Goal: Task Accomplishment & Management: Manage account settings

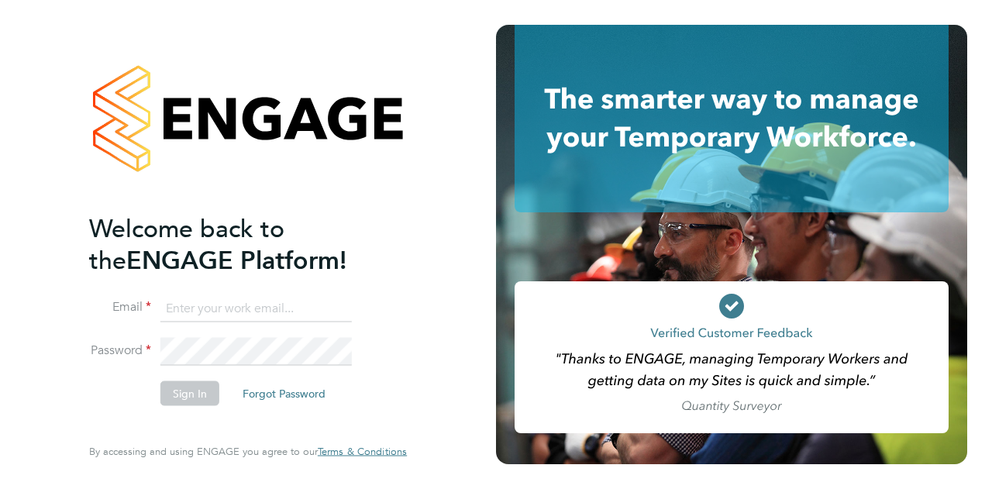
click at [305, 296] on input at bounding box center [255, 309] width 191 height 28
type input "megan.keeling@vistry.co.uk"
click at [205, 396] on button "Sign In" at bounding box center [189, 393] width 59 height 25
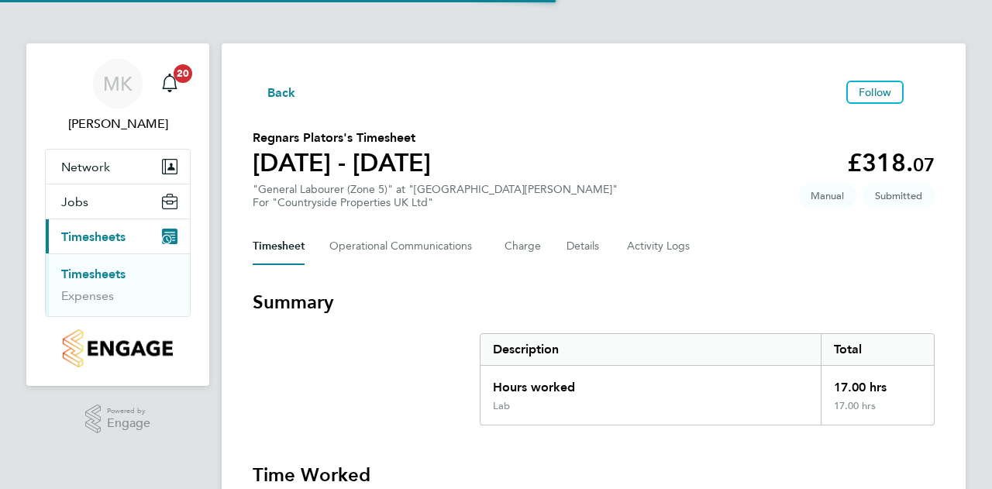
click at [193, 388] on div ".st0{fill:#C0C1C2;} Powered by Engage" at bounding box center [117, 419] width 183 height 67
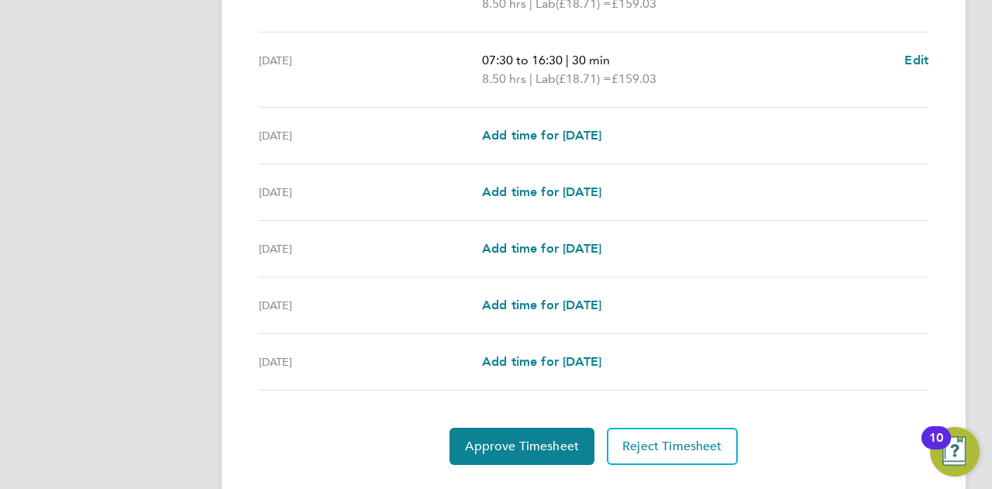
scroll to position [584, 0]
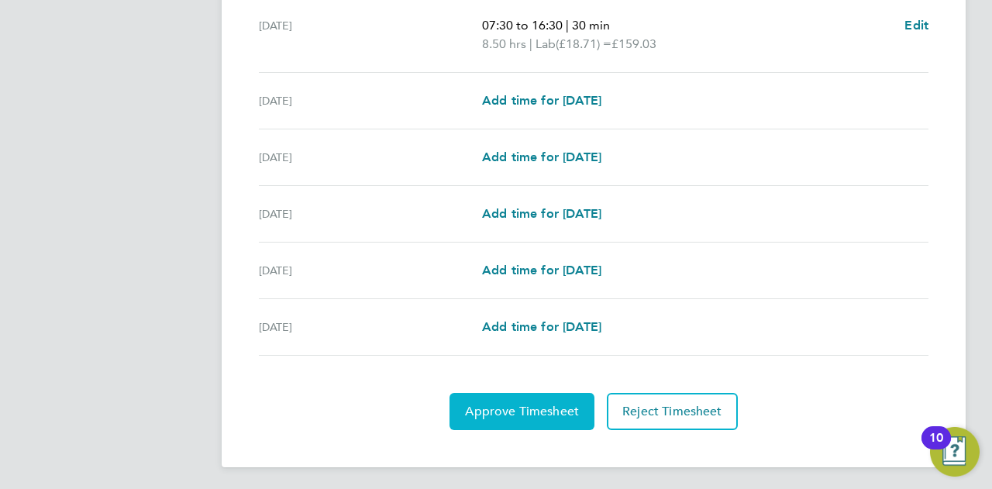
click at [549, 419] on button "Approve Timesheet" at bounding box center [522, 411] width 145 height 37
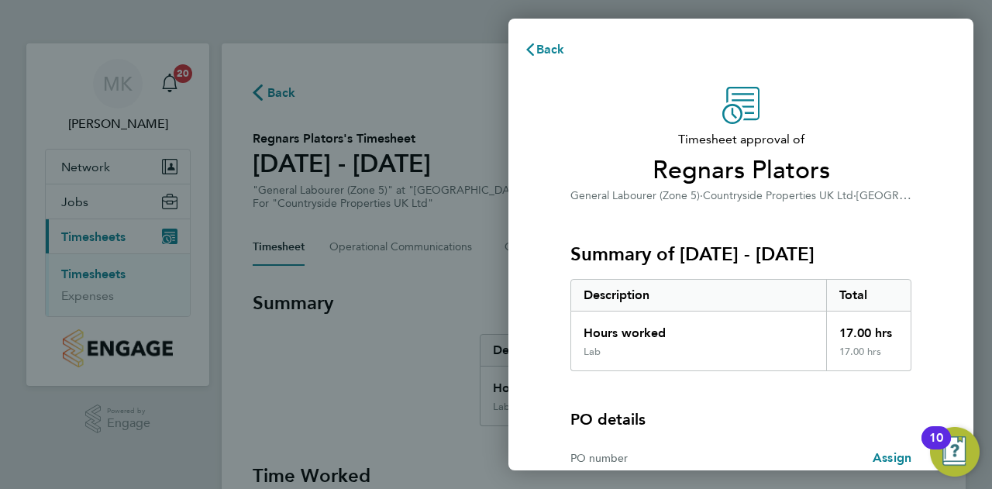
scroll to position [155, 0]
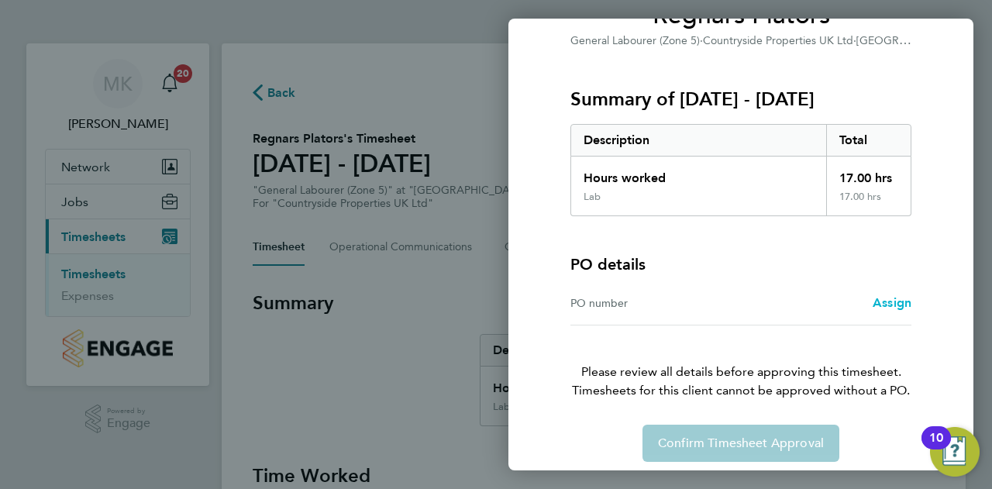
click at [890, 306] on span "Assign" at bounding box center [892, 302] width 39 height 15
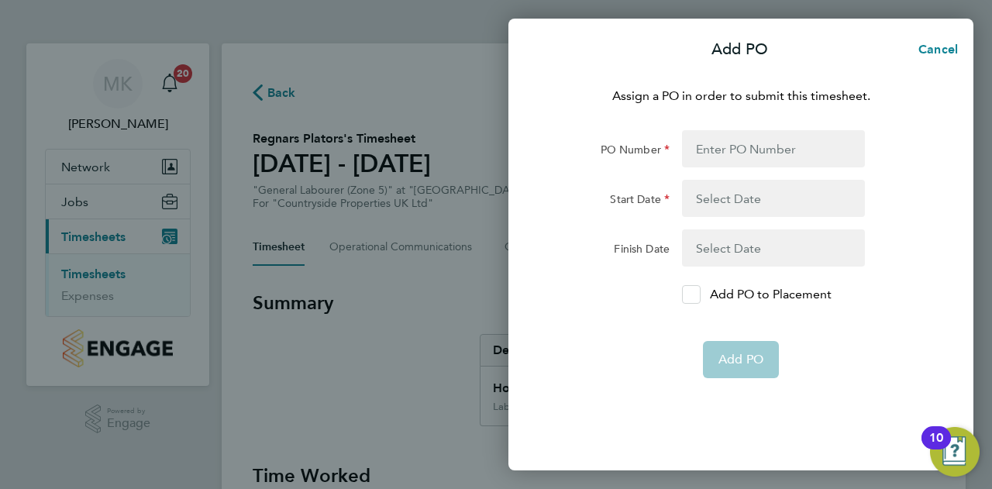
click at [692, 297] on icon at bounding box center [691, 295] width 12 height 10
click at [697, 295] on input "Add PO to Placement" at bounding box center [697, 295] width 0 height 0
click at [725, 169] on form "PO Number Start Date Finish Date Add PO to Placement Add PO" at bounding box center [741, 254] width 378 height 248
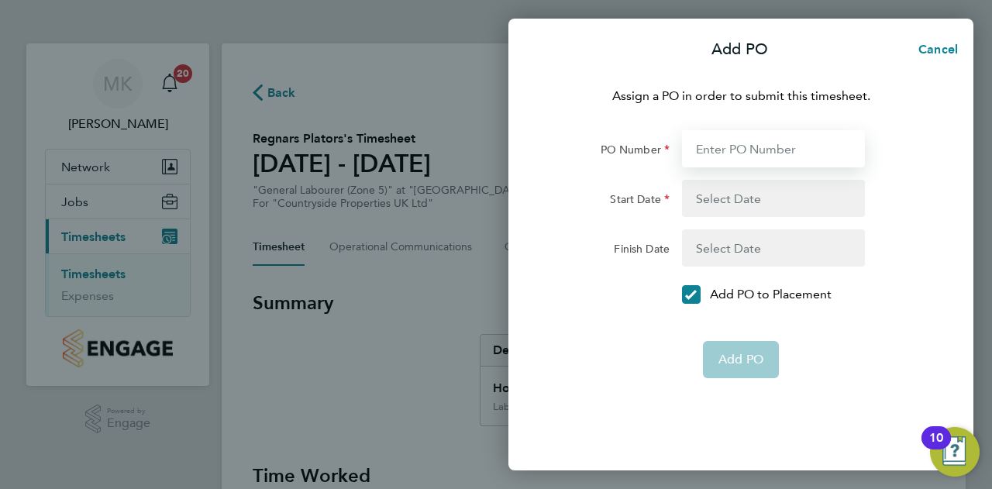
click at [724, 157] on input "PO Number" at bounding box center [773, 148] width 183 height 37
type input "9873"
click at [738, 204] on button "button" at bounding box center [773, 198] width 183 height 37
type input "21 Sep 25"
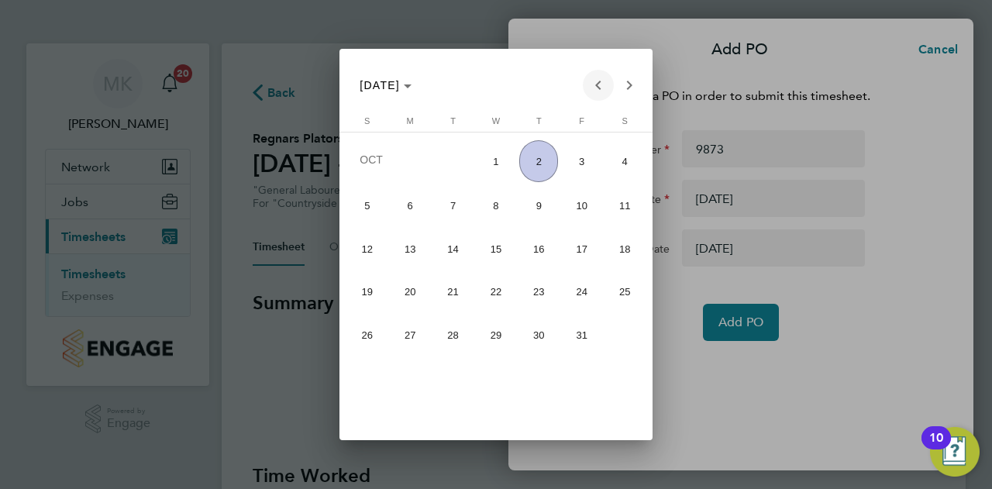
click at [593, 90] on span "Previous month" at bounding box center [598, 85] width 31 height 31
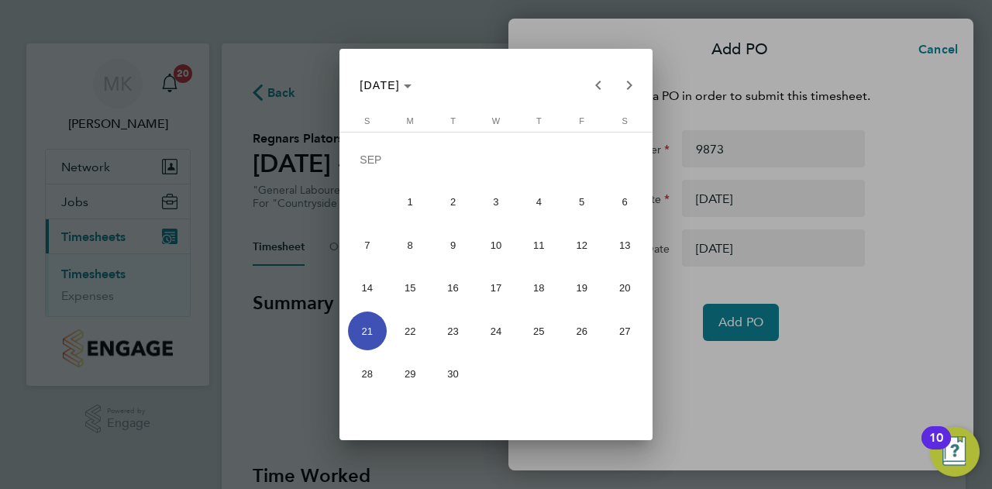
click at [374, 329] on span "21" at bounding box center [367, 331] width 39 height 39
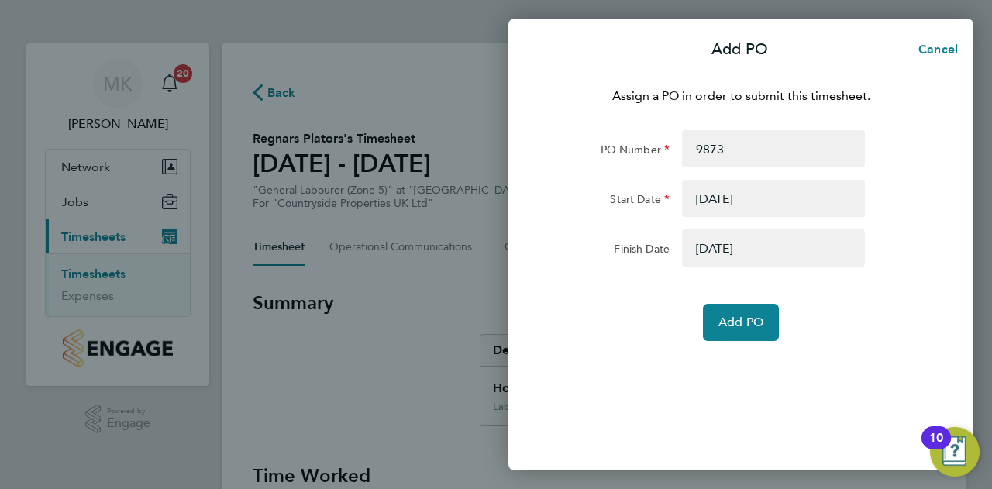
click at [750, 253] on button "button" at bounding box center [773, 247] width 183 height 37
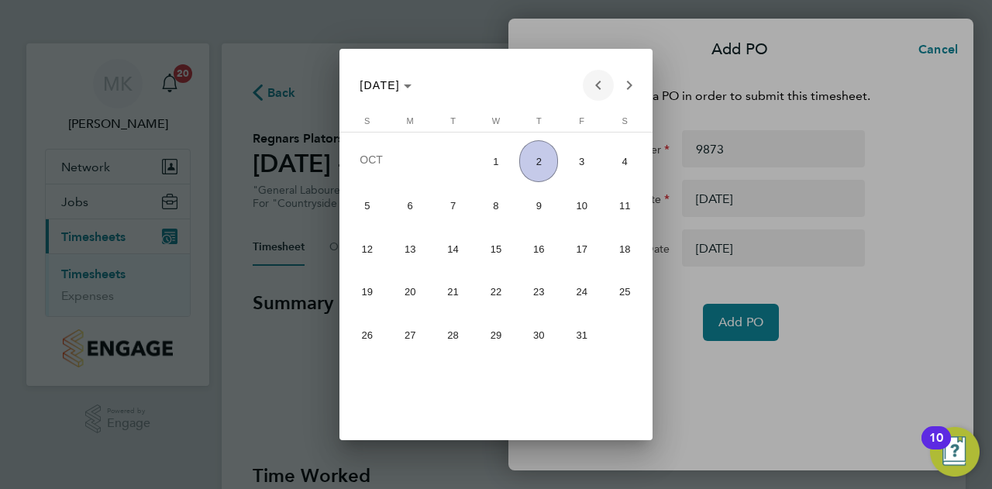
click at [591, 92] on span "Previous month" at bounding box center [598, 85] width 31 height 31
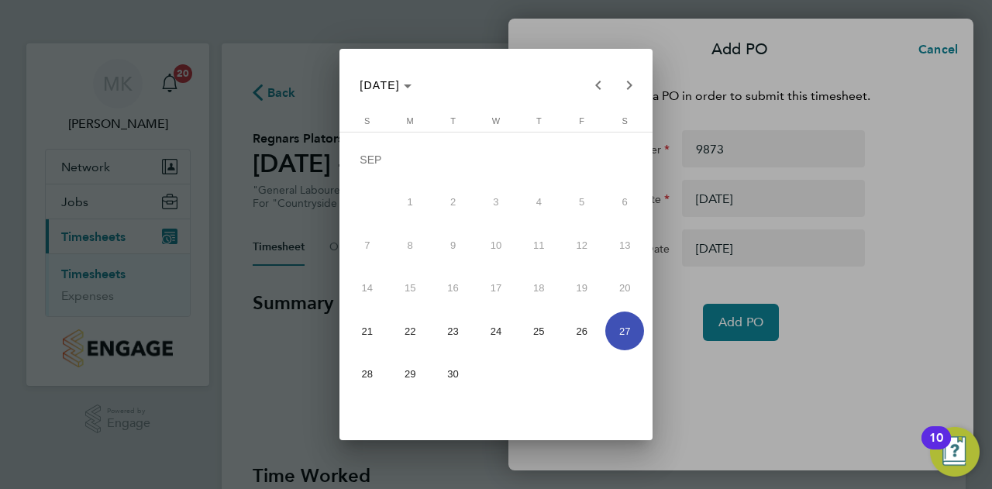
click at [591, 337] on span "26" at bounding box center [582, 331] width 39 height 39
type input "26 Sep 25"
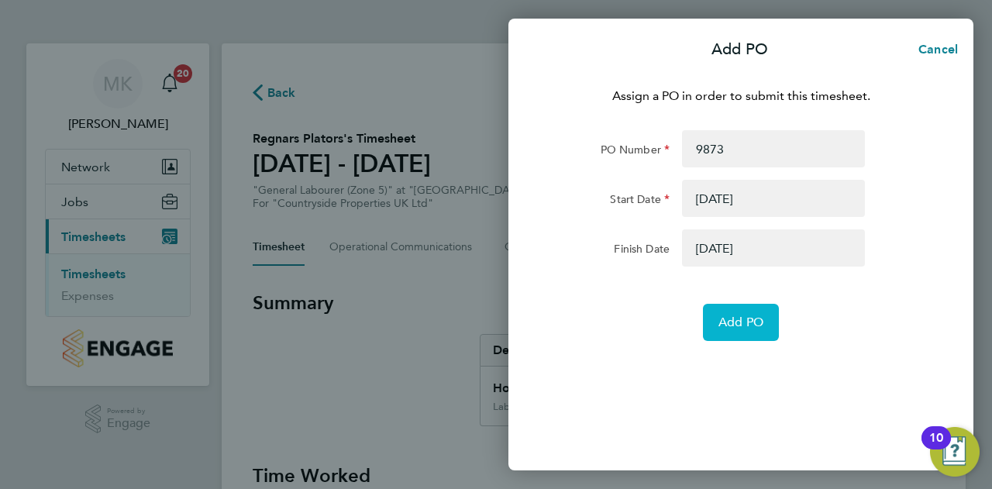
click at [744, 319] on span "Add PO" at bounding box center [740, 323] width 45 height 16
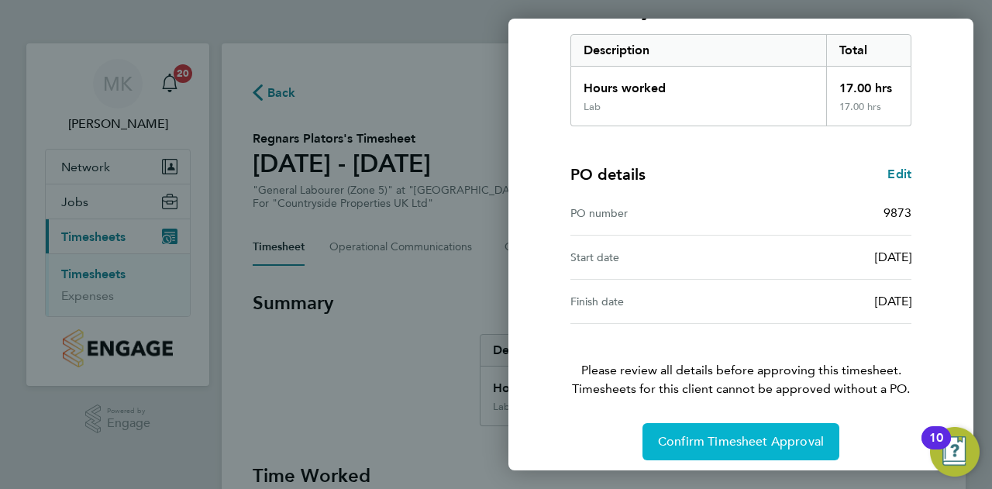
scroll to position [251, 0]
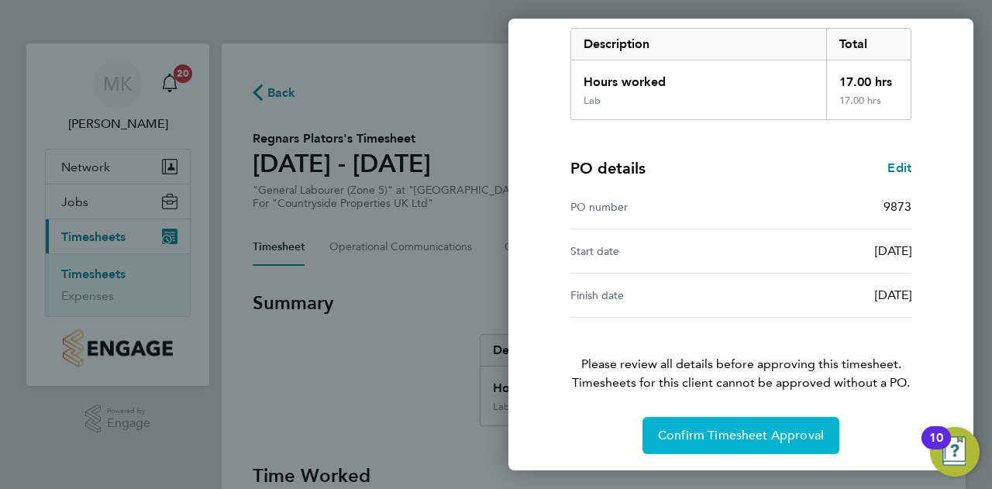
click at [736, 440] on span "Confirm Timesheet Approval" at bounding box center [741, 436] width 166 height 16
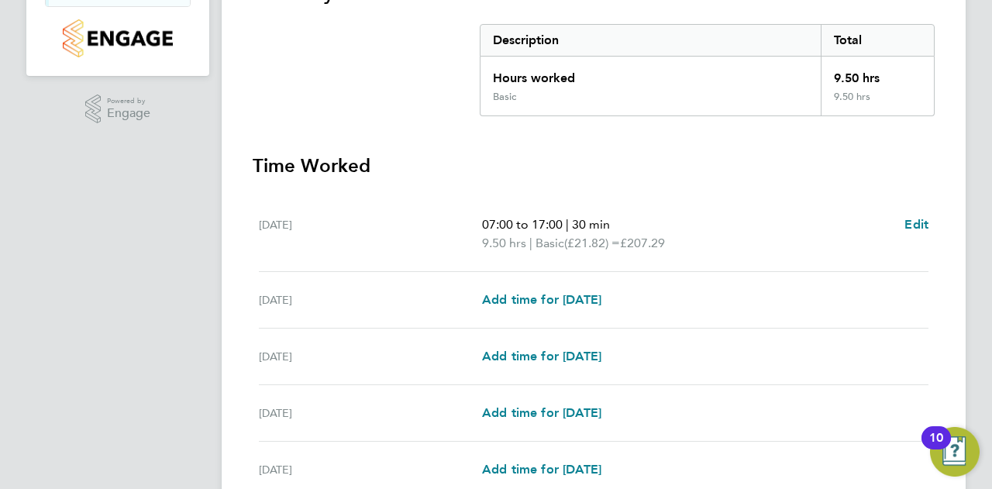
scroll to position [566, 0]
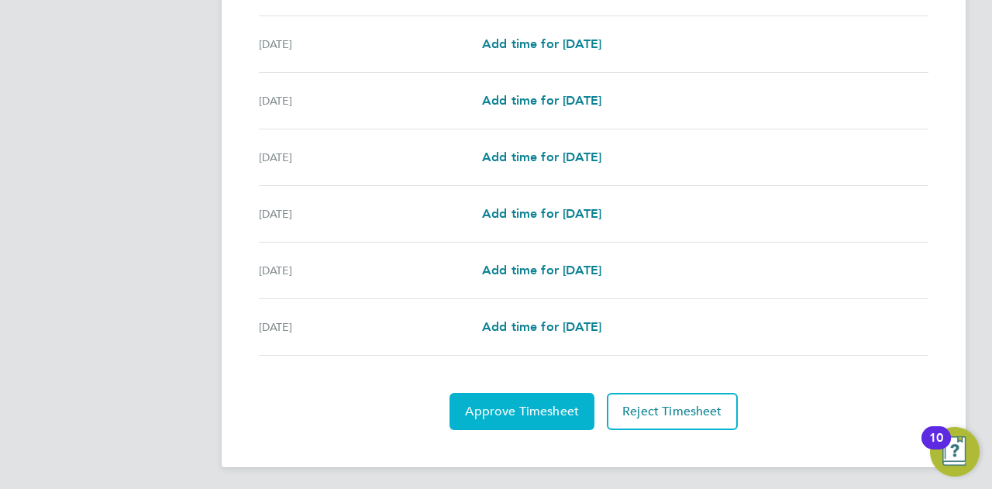
click at [515, 411] on span "Approve Timesheet" at bounding box center [522, 412] width 114 height 16
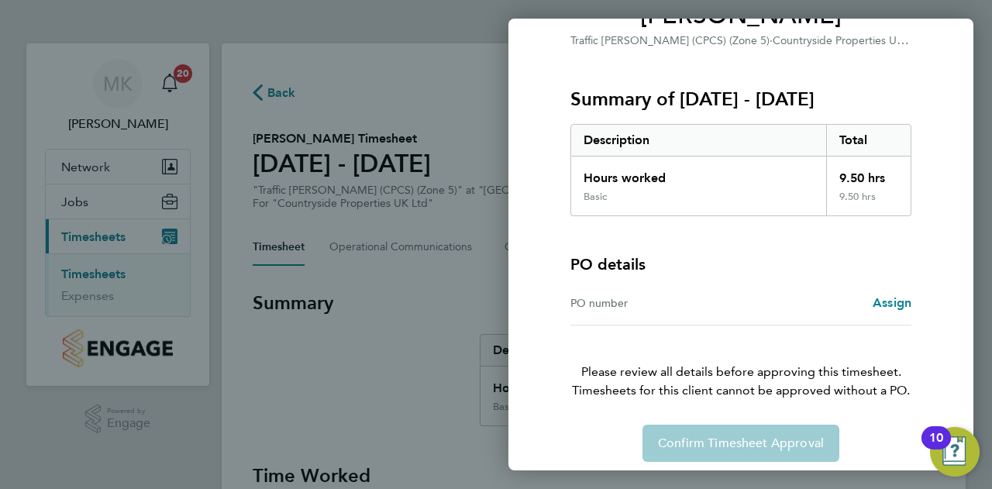
scroll to position [164, 0]
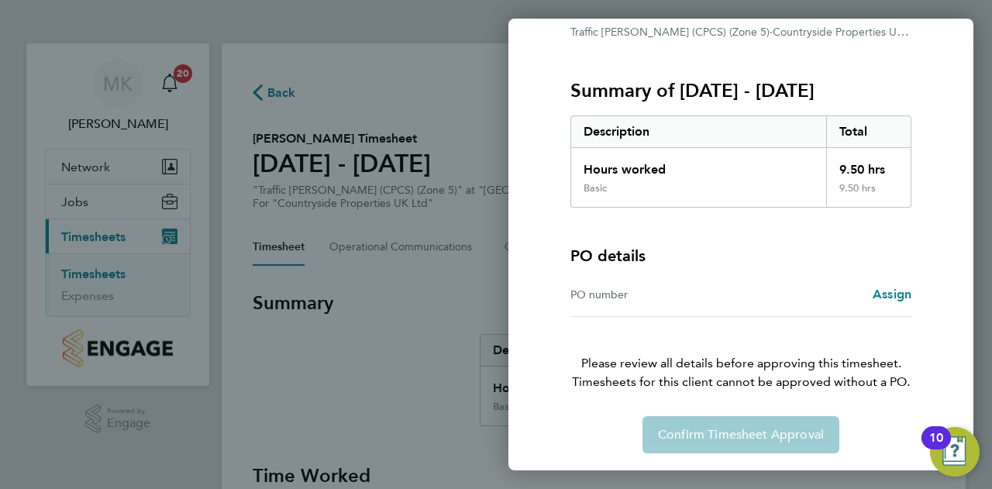
click at [719, 298] on div "PO number" at bounding box center [655, 294] width 171 height 19
click at [890, 295] on span "Assign" at bounding box center [892, 294] width 39 height 15
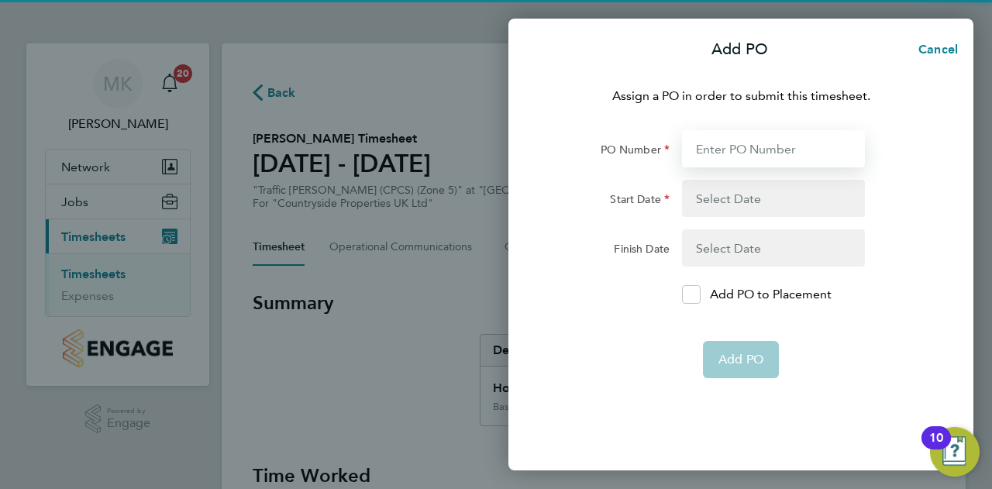
click at [749, 150] on input "PO Number" at bounding box center [773, 148] width 183 height 37
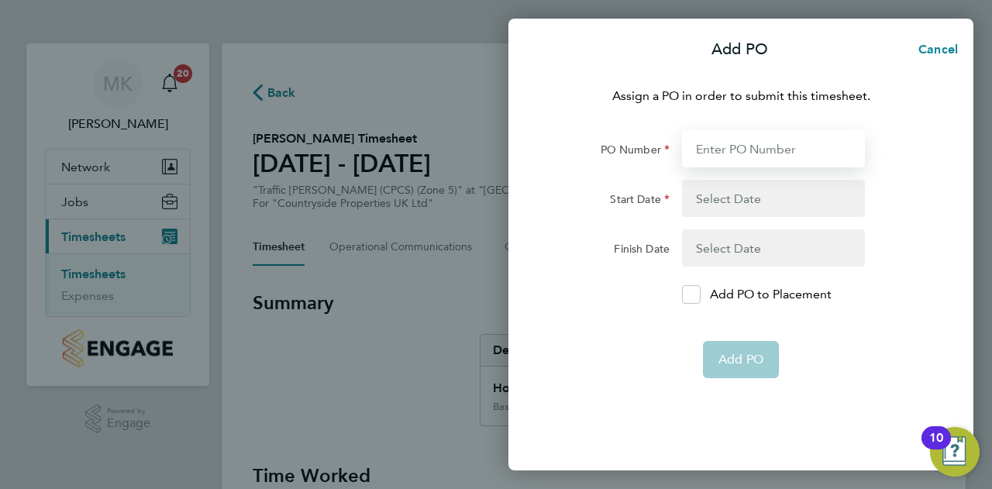
type input "9873"
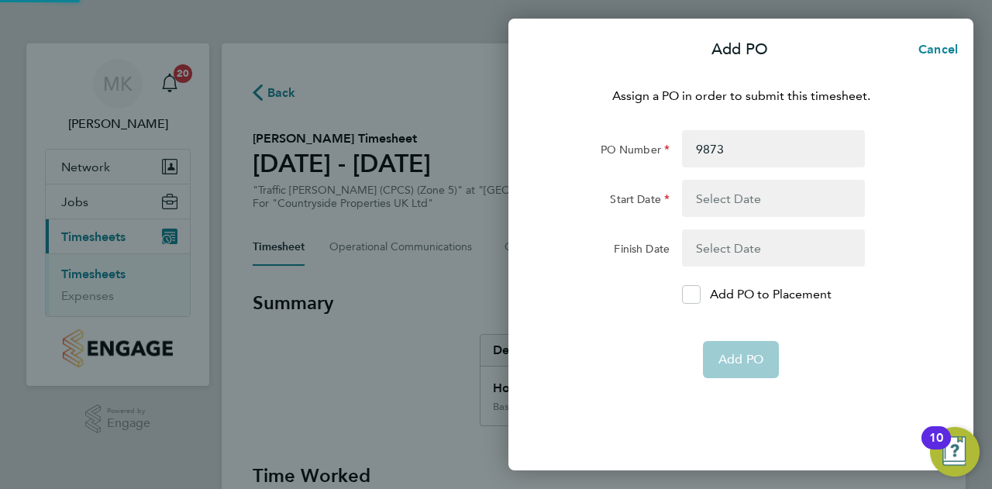
type input "21 Sep 25"
type input "26 Sep 25"
click at [774, 202] on button "button" at bounding box center [773, 198] width 183 height 37
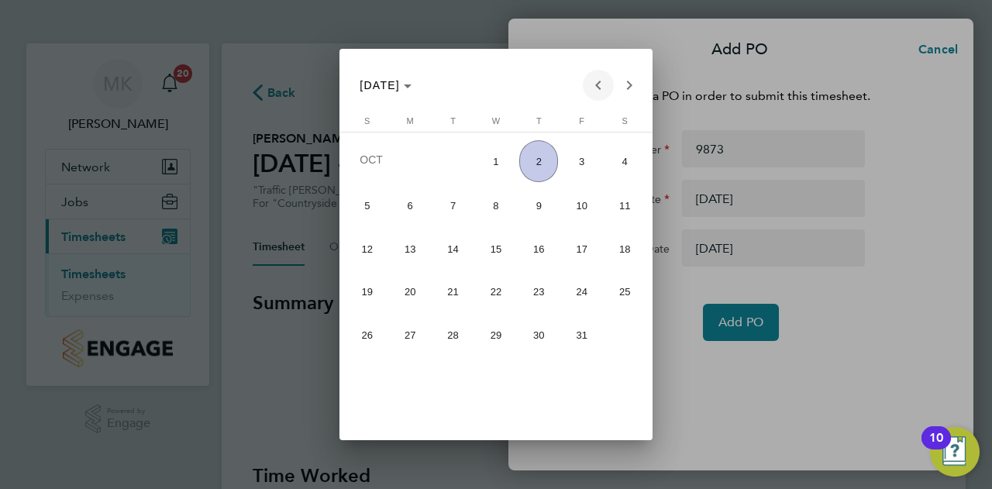
click at [599, 84] on span "Previous month" at bounding box center [598, 85] width 31 height 31
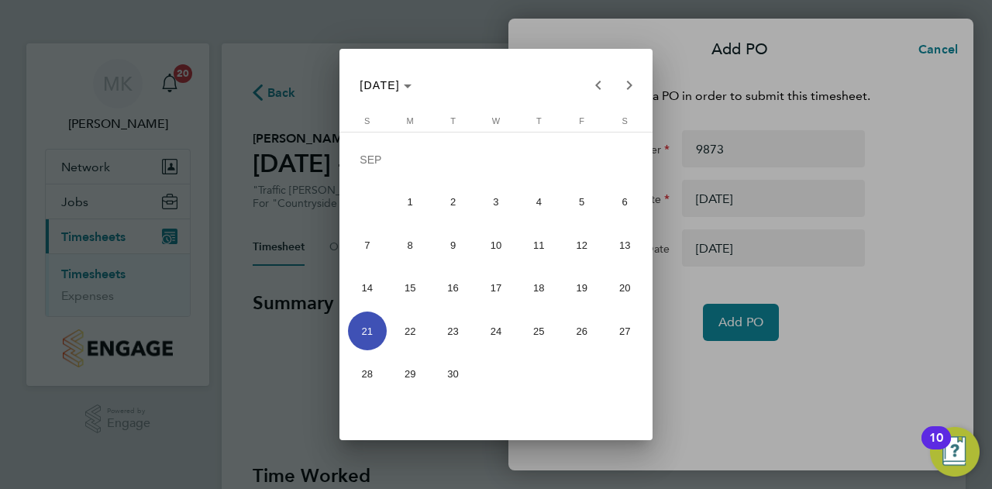
click at [377, 332] on span "21" at bounding box center [367, 331] width 39 height 39
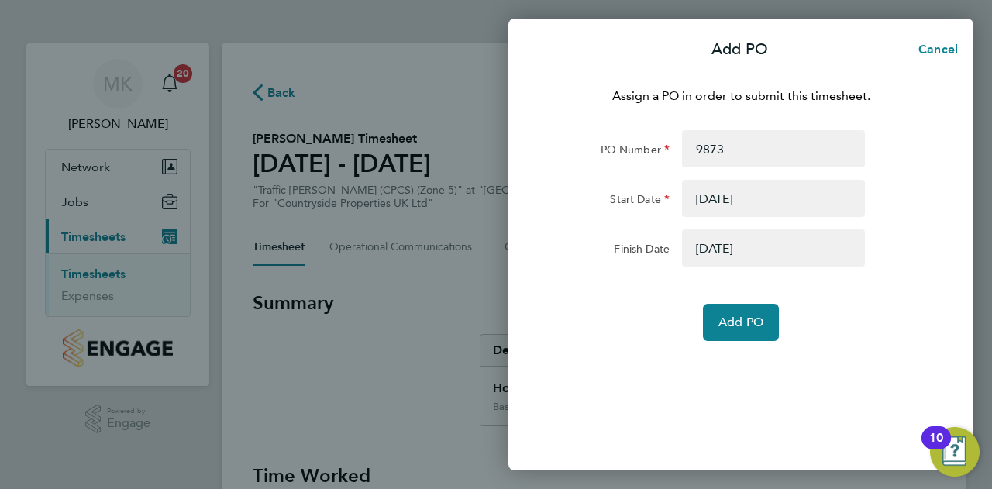
click at [764, 253] on button "button" at bounding box center [773, 247] width 183 height 37
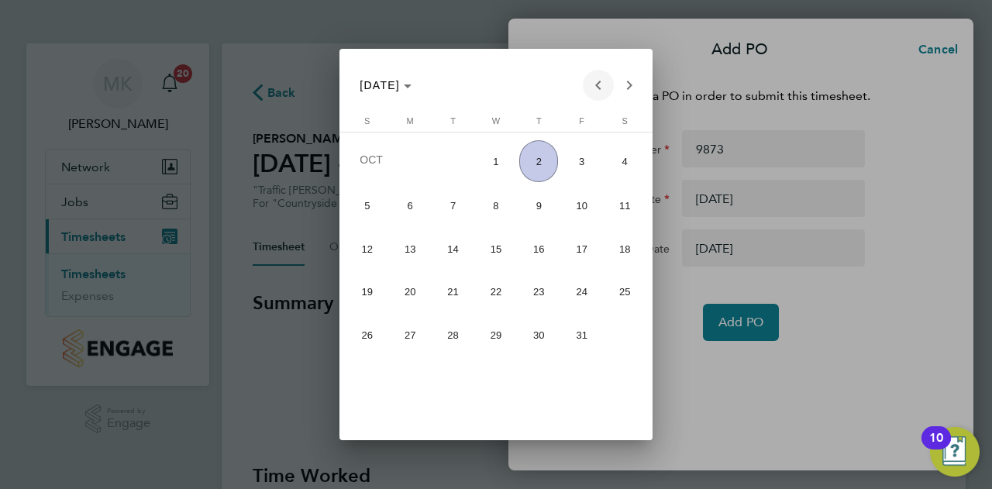
click at [601, 84] on span "Previous month" at bounding box center [598, 85] width 31 height 31
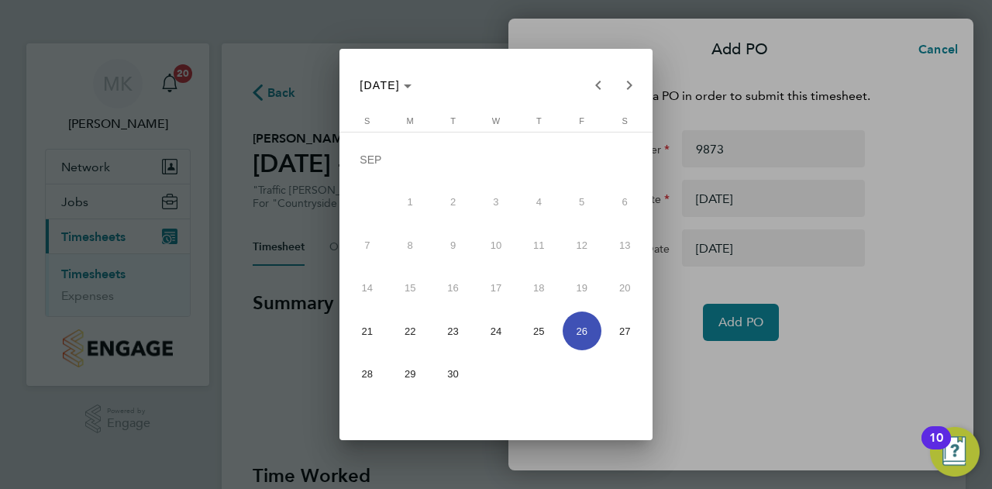
click at [575, 331] on span "26" at bounding box center [582, 331] width 39 height 39
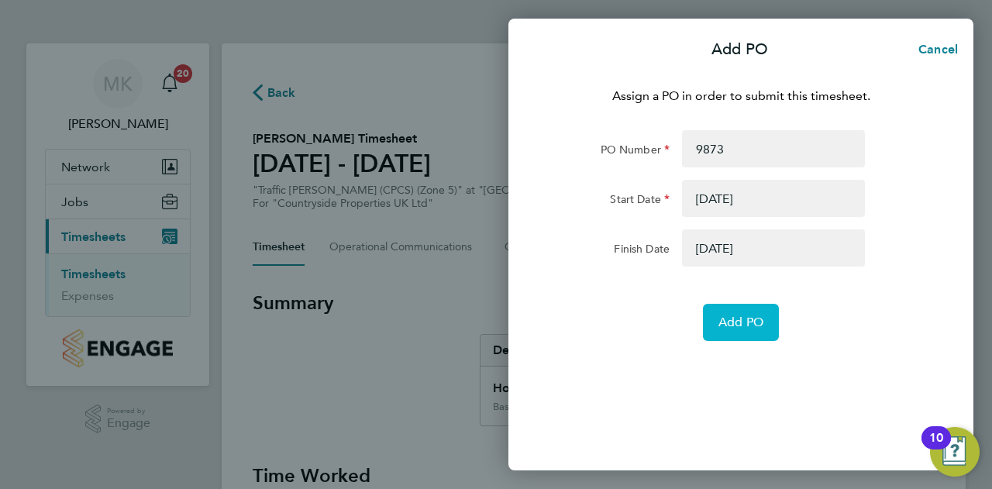
click at [717, 324] on button "Add PO" at bounding box center [741, 322] width 76 height 37
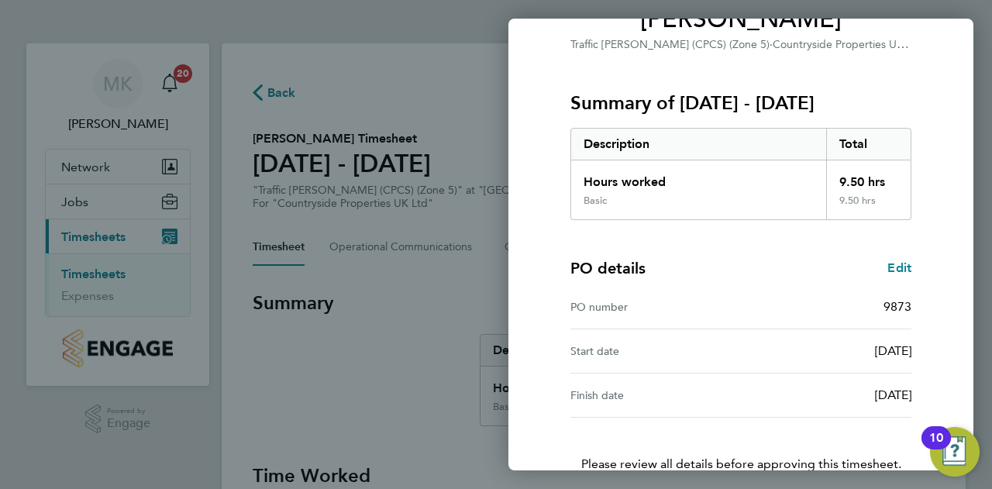
scroll to position [251, 0]
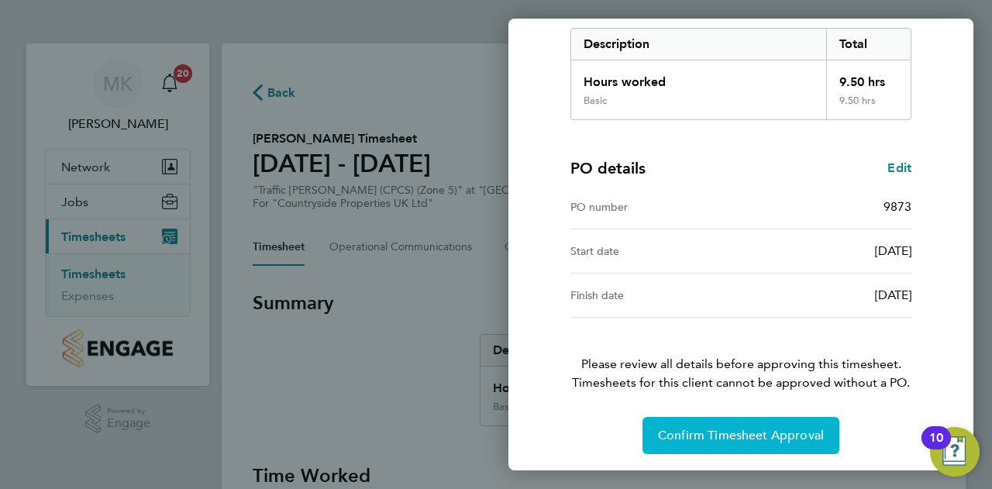
click at [735, 436] on span "Confirm Timesheet Approval" at bounding box center [741, 436] width 166 height 16
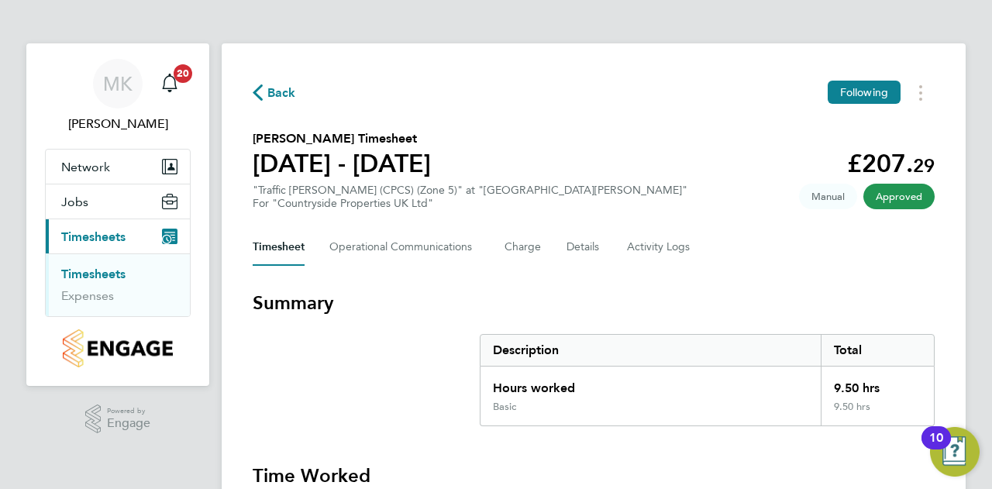
click at [277, 92] on span "Back" at bounding box center [281, 93] width 29 height 19
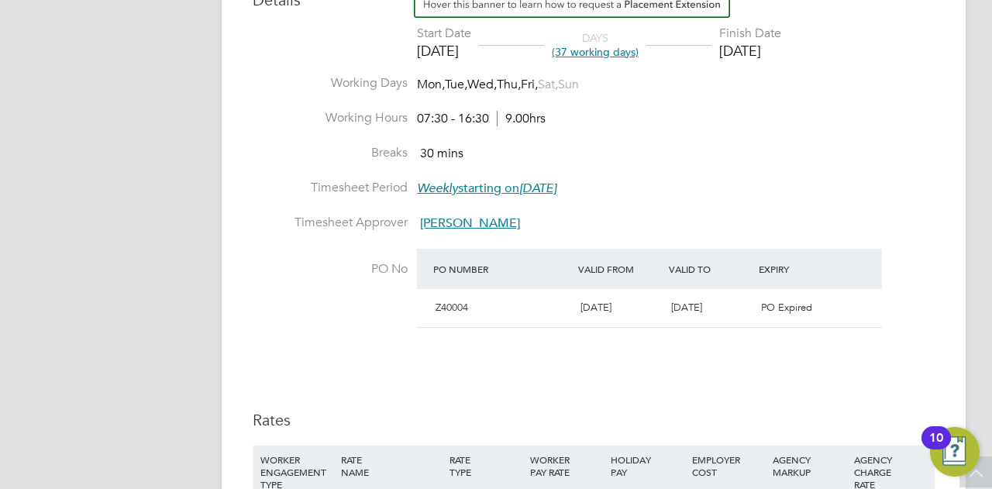
scroll to position [583, 0]
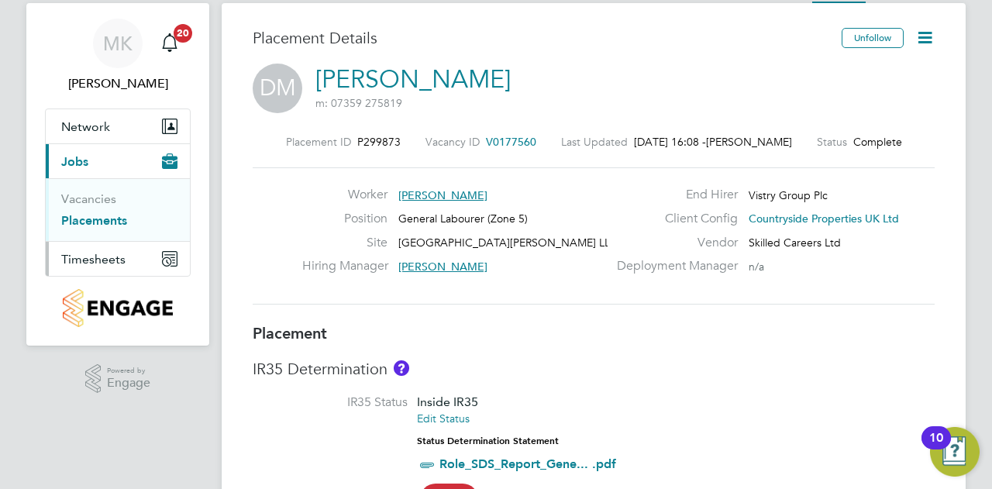
click at [119, 249] on button "Timesheets" at bounding box center [118, 259] width 144 height 34
click at [103, 229] on link "Timesheets" at bounding box center [93, 233] width 64 height 15
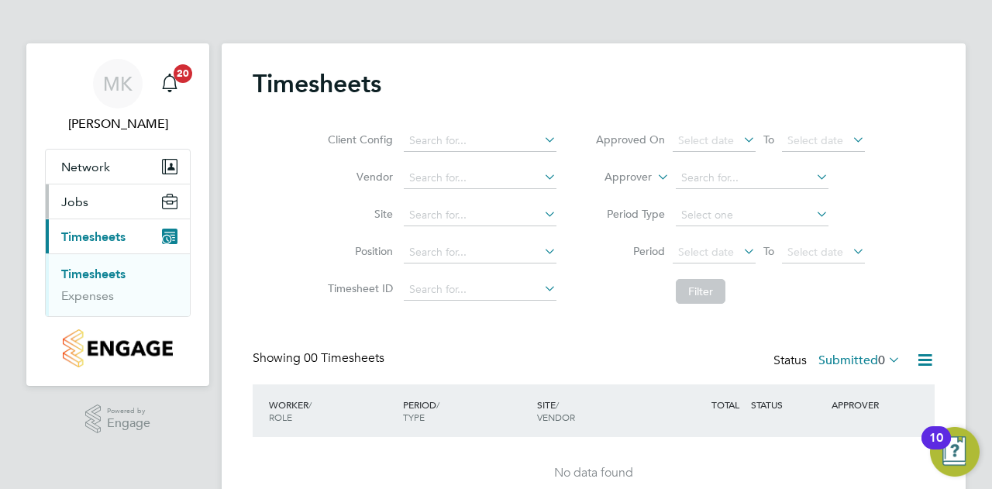
click at [105, 204] on button "Jobs" at bounding box center [118, 201] width 144 height 34
click at [115, 210] on button "Jobs" at bounding box center [118, 201] width 144 height 34
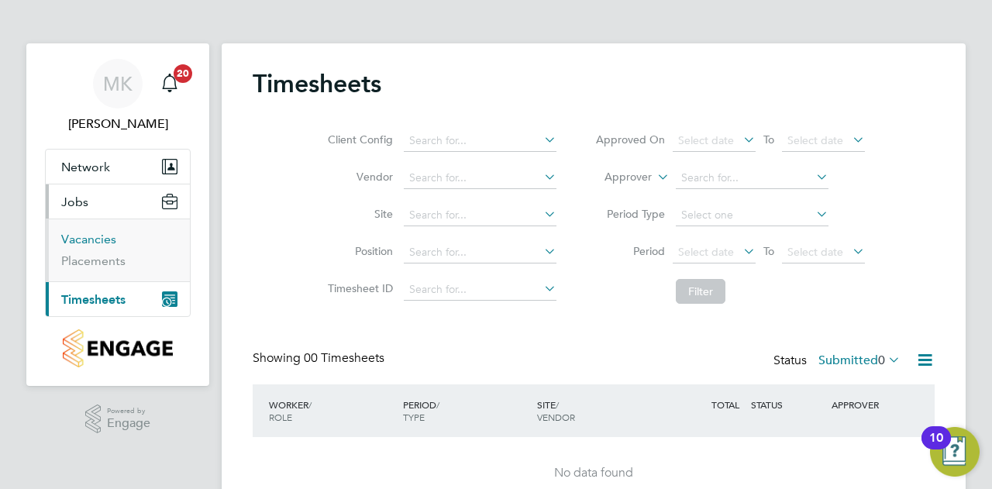
click at [100, 236] on link "Vacancies" at bounding box center [88, 239] width 55 height 15
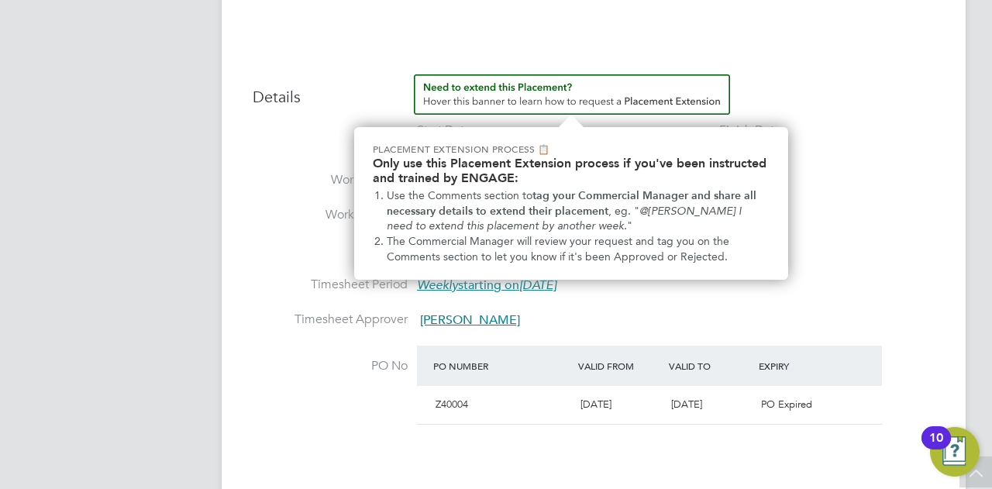
click at [646, 102] on img "How to extend a Placement?" at bounding box center [572, 94] width 316 height 40
click at [516, 95] on img "How to extend a Placement?" at bounding box center [572, 94] width 316 height 40
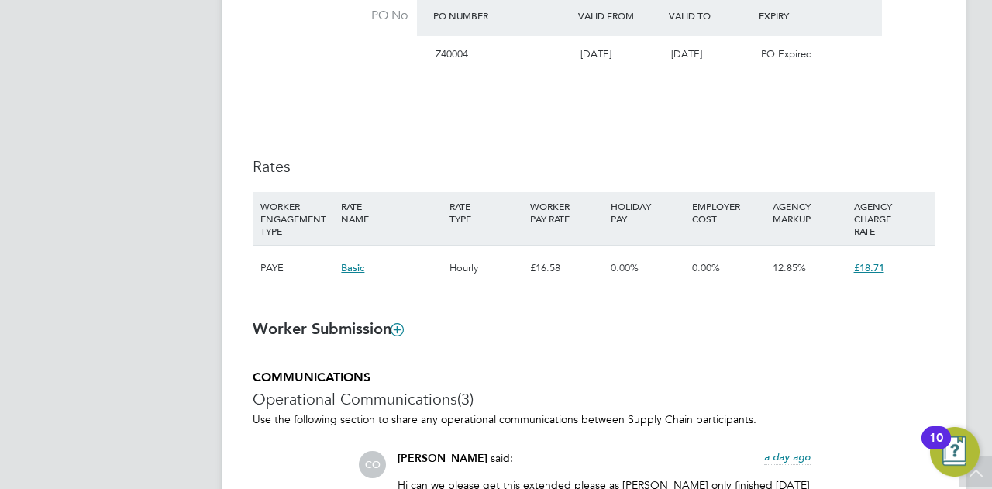
click at [395, 326] on icon at bounding box center [397, 329] width 12 height 12
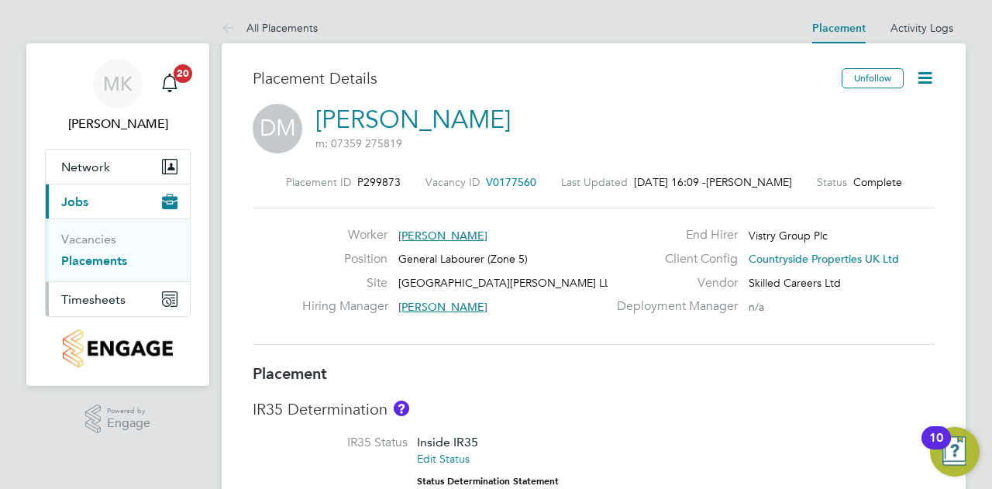
click at [91, 289] on button "Timesheets" at bounding box center [118, 299] width 144 height 34
click at [121, 274] on link "Timesheets" at bounding box center [93, 274] width 64 height 15
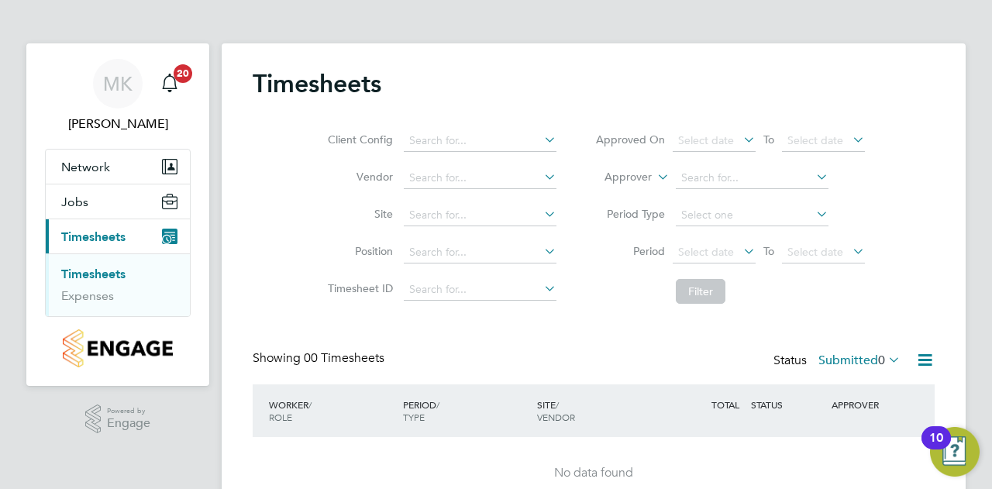
scroll to position [75, 0]
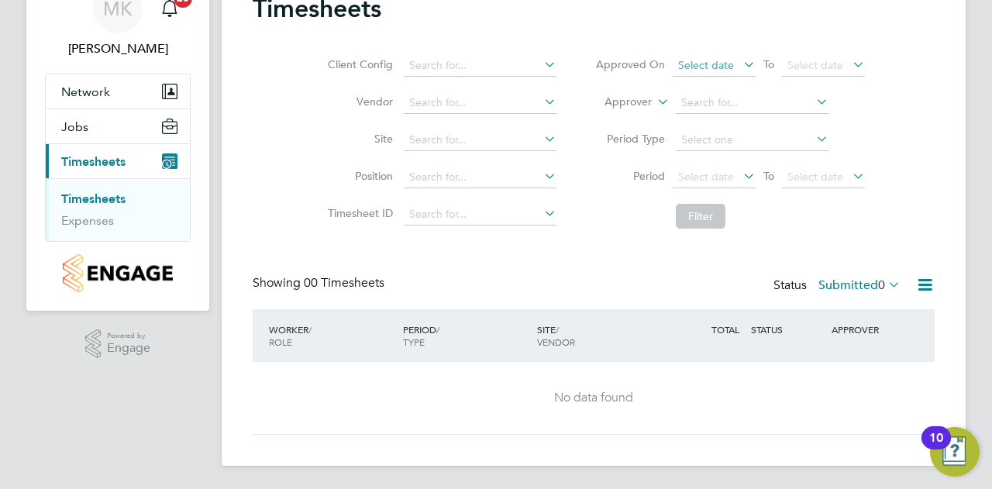
click at [712, 64] on span "Select date" at bounding box center [706, 65] width 56 height 14
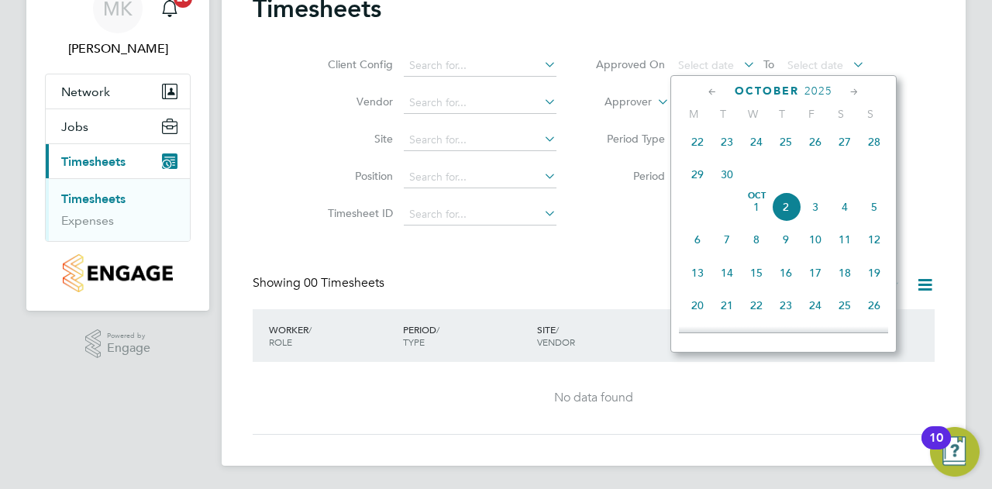
click at [703, 180] on span "29" at bounding box center [697, 174] width 29 height 29
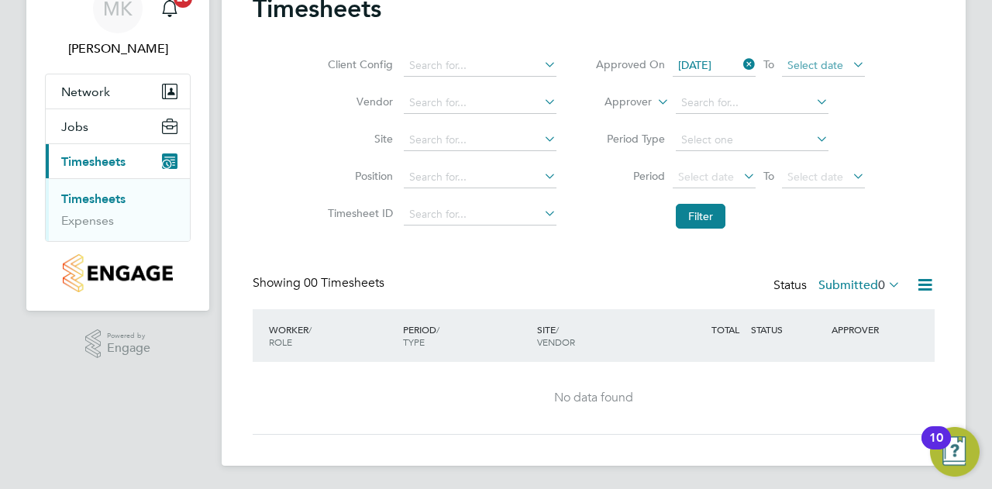
click at [799, 74] on span "Select date" at bounding box center [823, 66] width 83 height 21
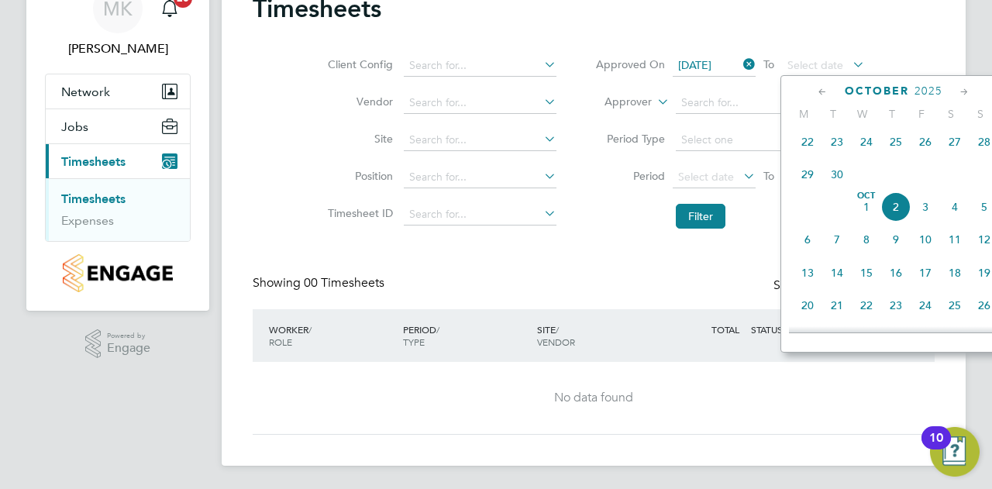
click at [921, 215] on span "3" at bounding box center [925, 206] width 29 height 29
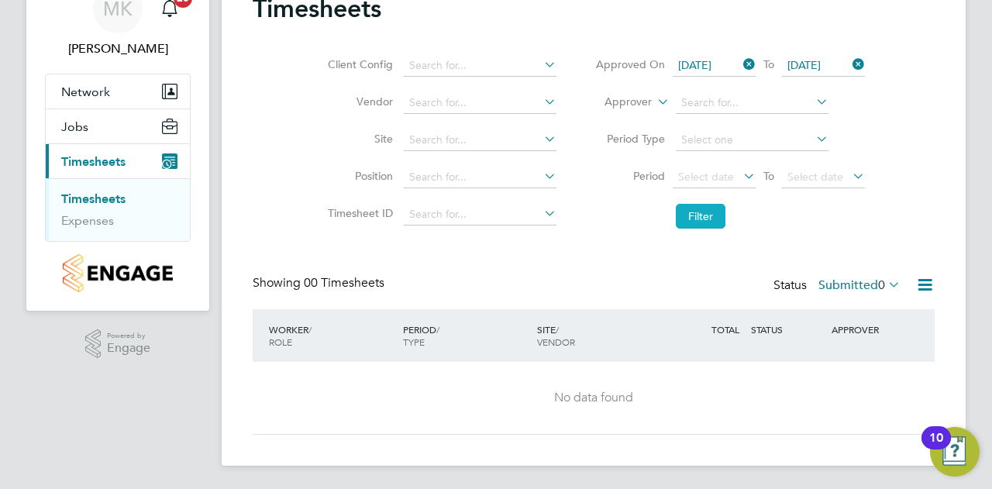
click at [707, 220] on button "Filter" at bounding box center [701, 216] width 50 height 25
click at [102, 134] on button "Jobs" at bounding box center [118, 126] width 144 height 34
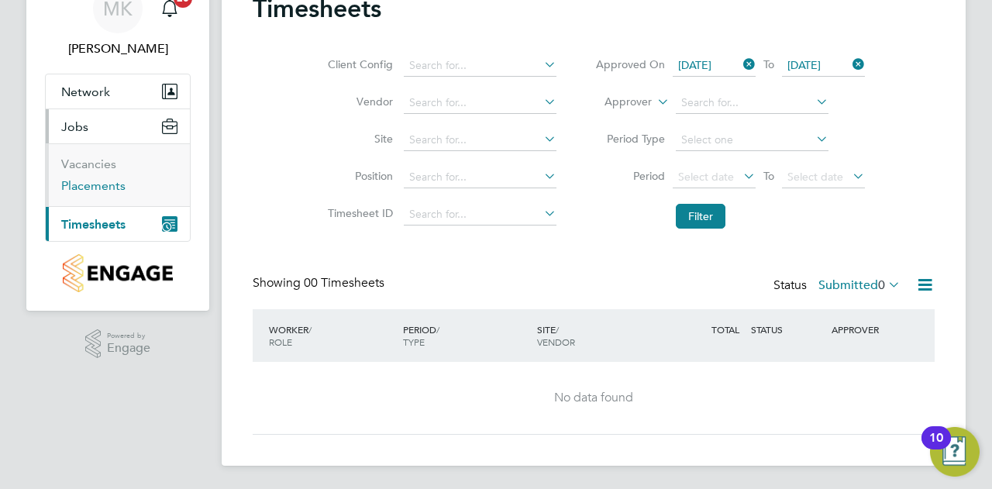
click at [111, 188] on link "Placements" at bounding box center [93, 185] width 64 height 15
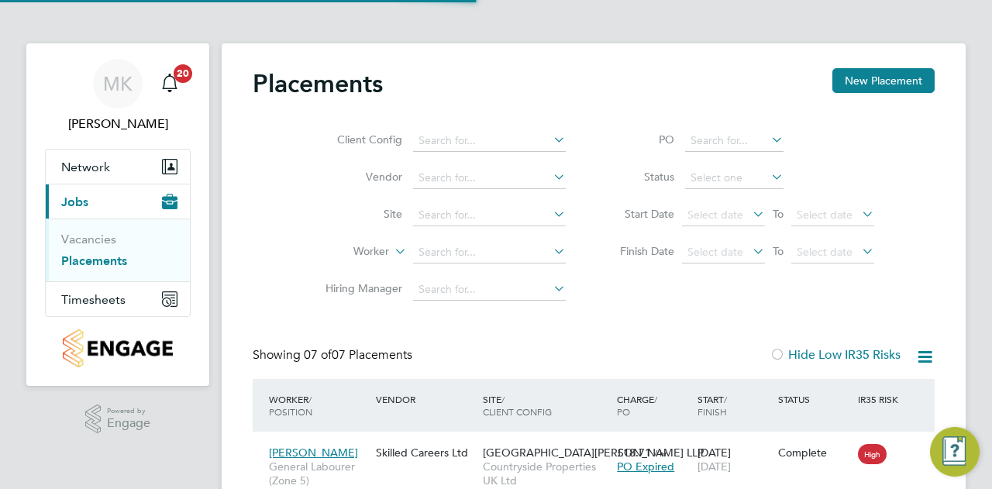
scroll to position [8, 8]
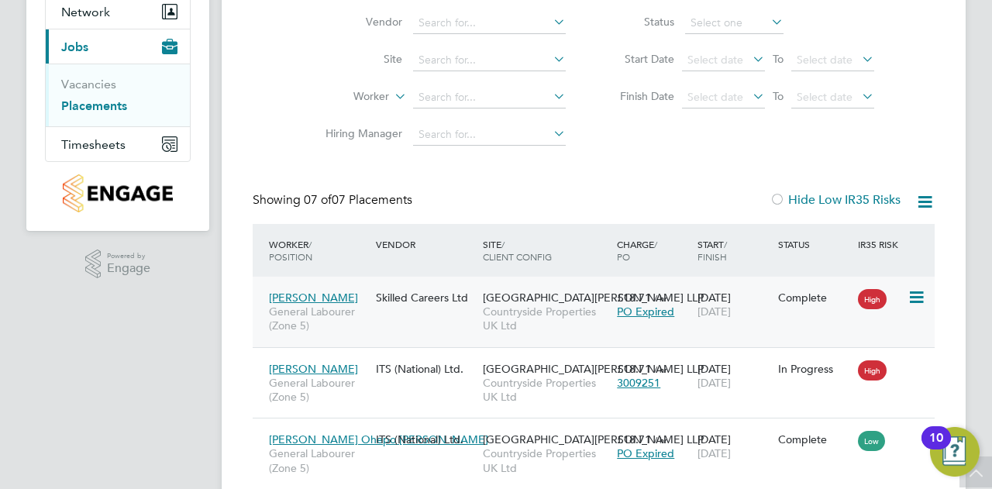
click at [322, 301] on span "[PERSON_NAME]" at bounding box center [313, 298] width 89 height 14
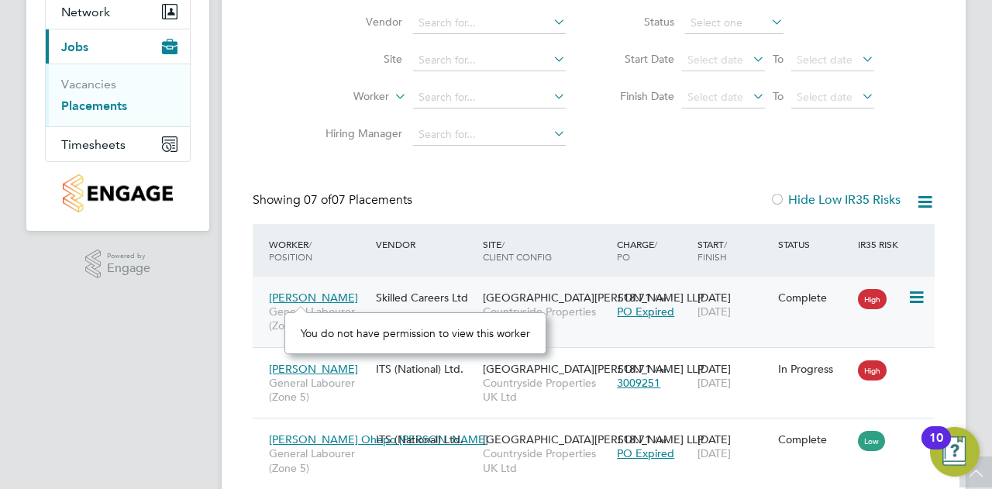
click at [327, 296] on span "[PERSON_NAME]" at bounding box center [313, 298] width 89 height 14
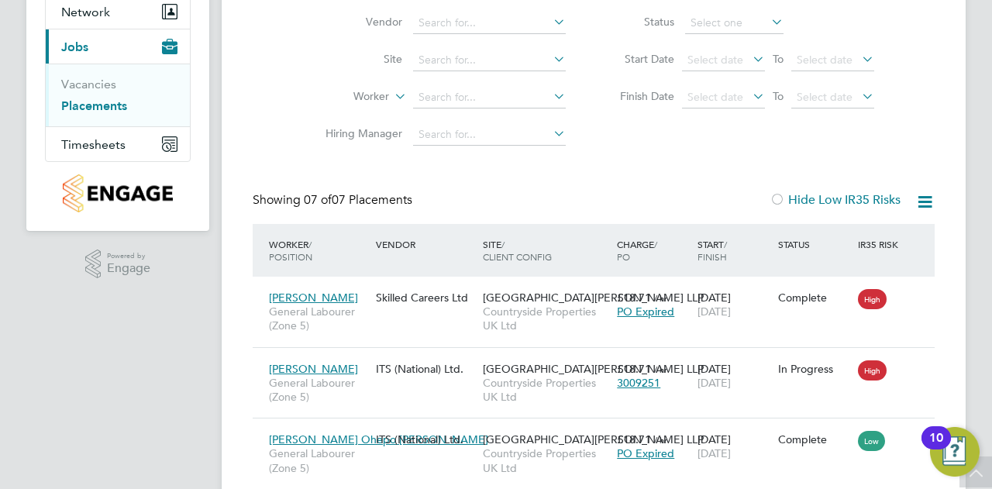
click at [578, 168] on div "Placements New Placement Client Config Vendor Site Worker Hiring Manager PO Sta…" at bounding box center [594, 343] width 682 height 860
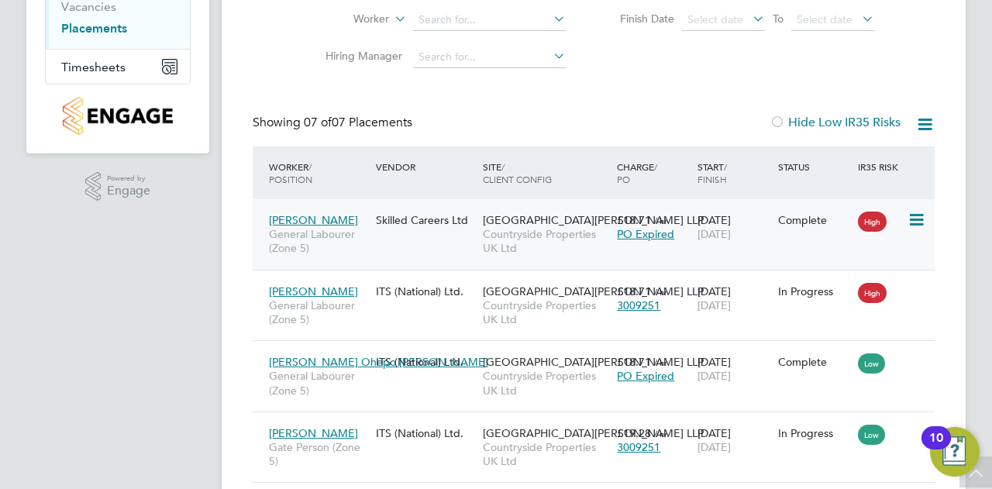
click at [304, 223] on span "[PERSON_NAME]" at bounding box center [313, 220] width 89 height 14
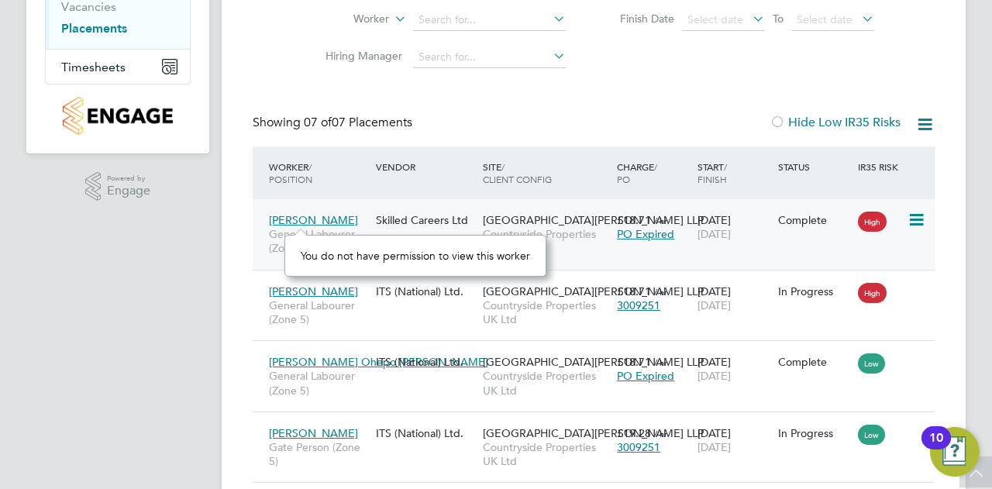
click at [921, 219] on icon at bounding box center [916, 220] width 16 height 19
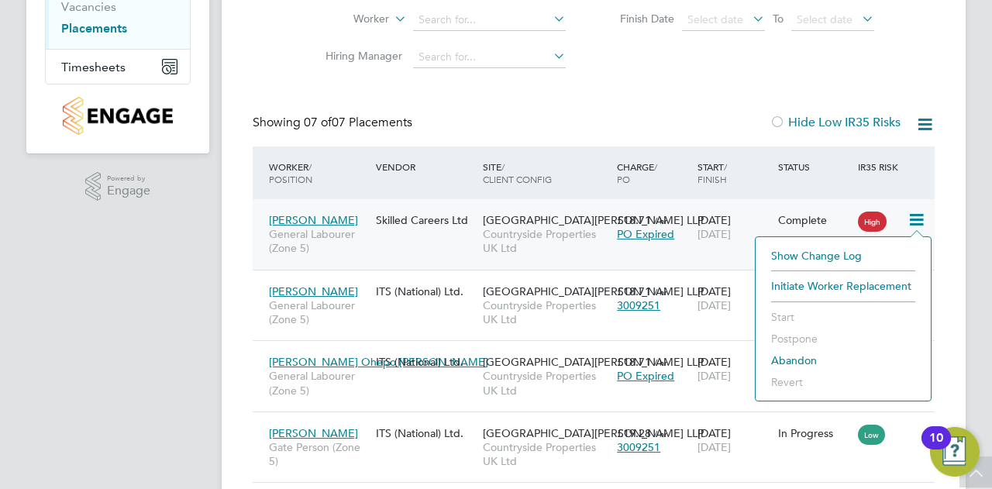
click at [921, 219] on icon at bounding box center [916, 220] width 16 height 19
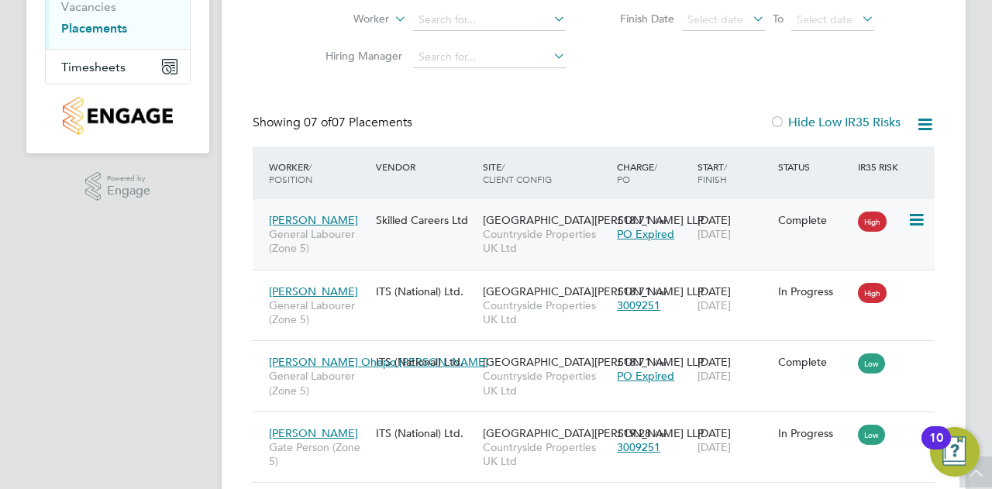
click at [305, 222] on span "[PERSON_NAME]" at bounding box center [313, 220] width 89 height 14
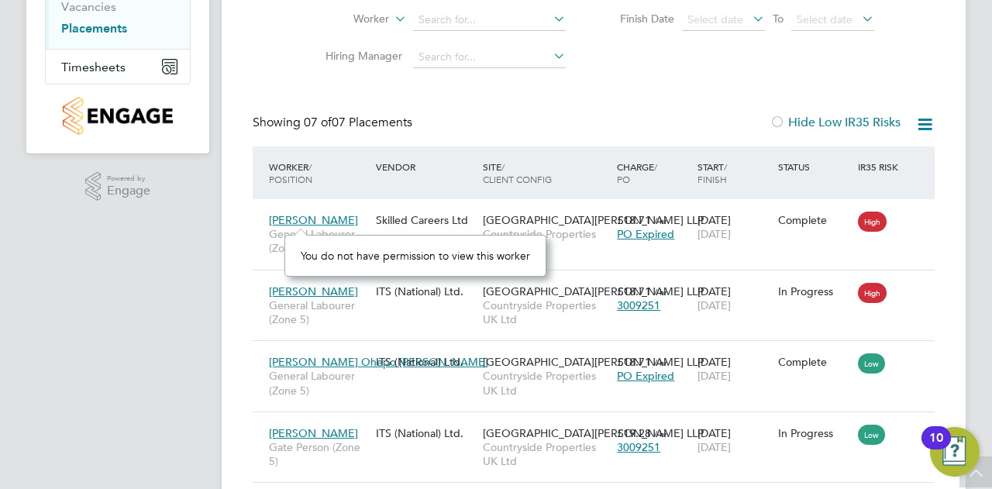
click at [591, 117] on div "Showing 07 of 07 Placements Hide Low IR35 Risks" at bounding box center [594, 131] width 682 height 32
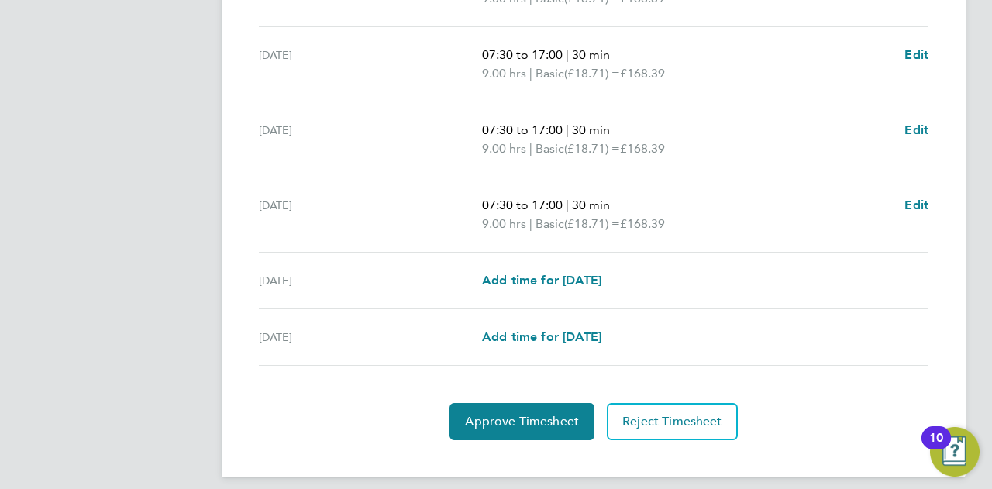
scroll to position [640, 0]
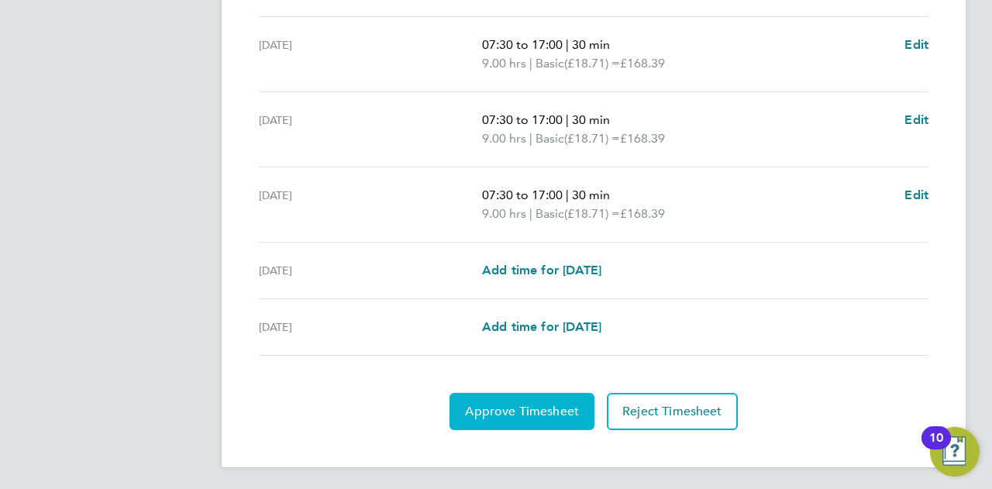
click at [541, 404] on span "Approve Timesheet" at bounding box center [522, 412] width 114 height 16
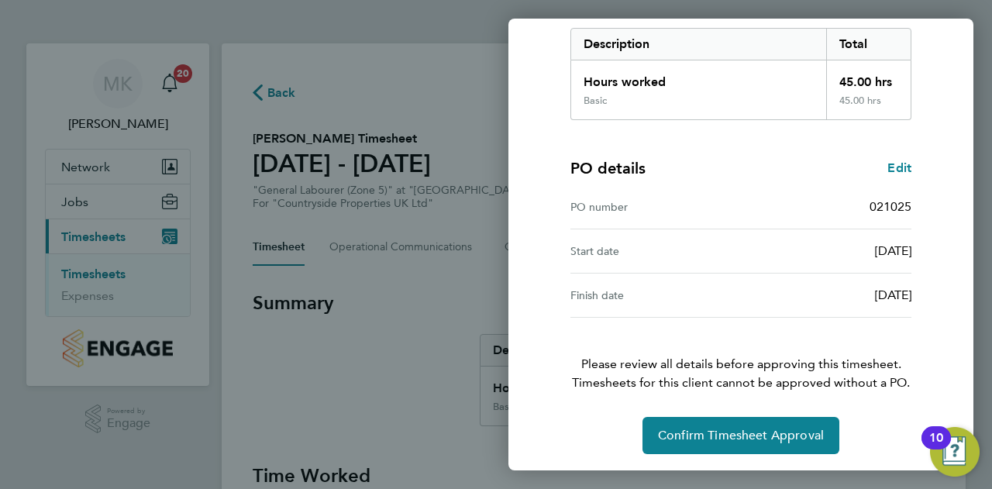
scroll to position [251, 0]
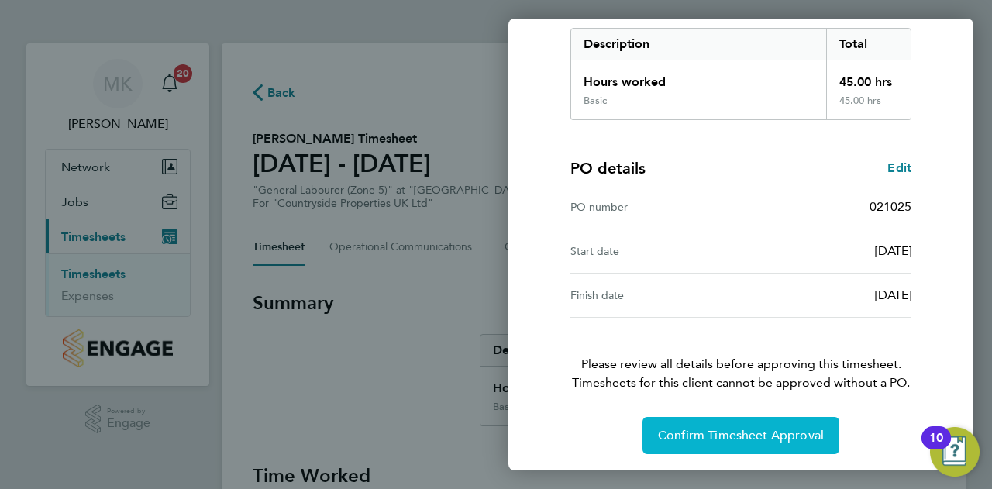
click at [732, 422] on button "Confirm Timesheet Approval" at bounding box center [740, 435] width 197 height 37
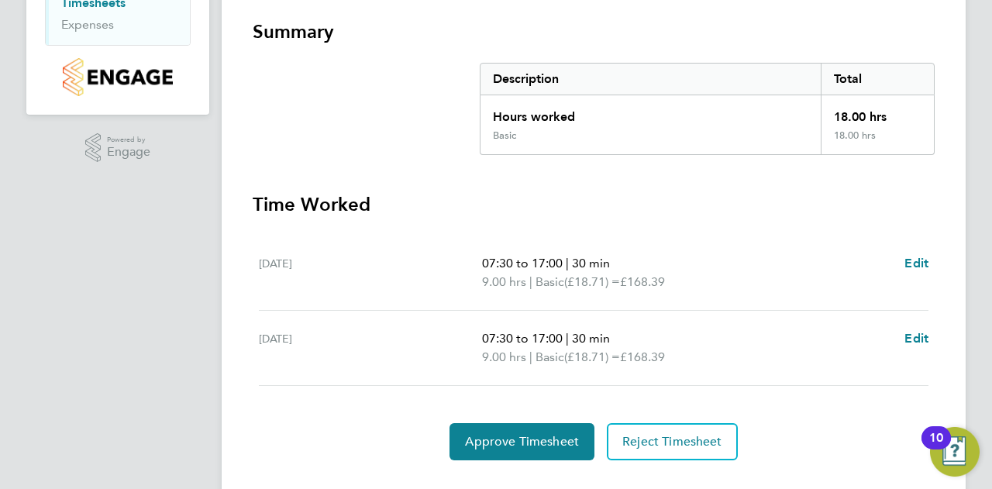
scroll to position [302, 0]
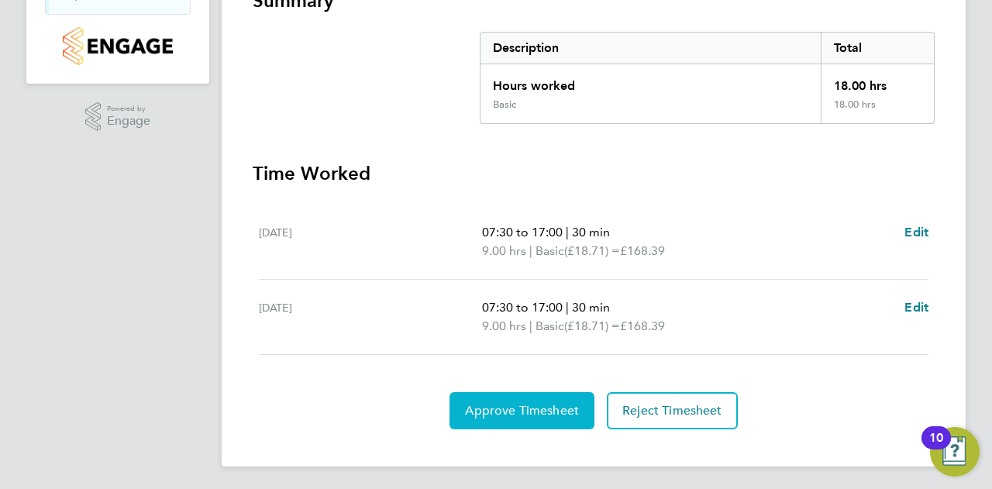
click at [550, 418] on button "Approve Timesheet" at bounding box center [522, 410] width 145 height 37
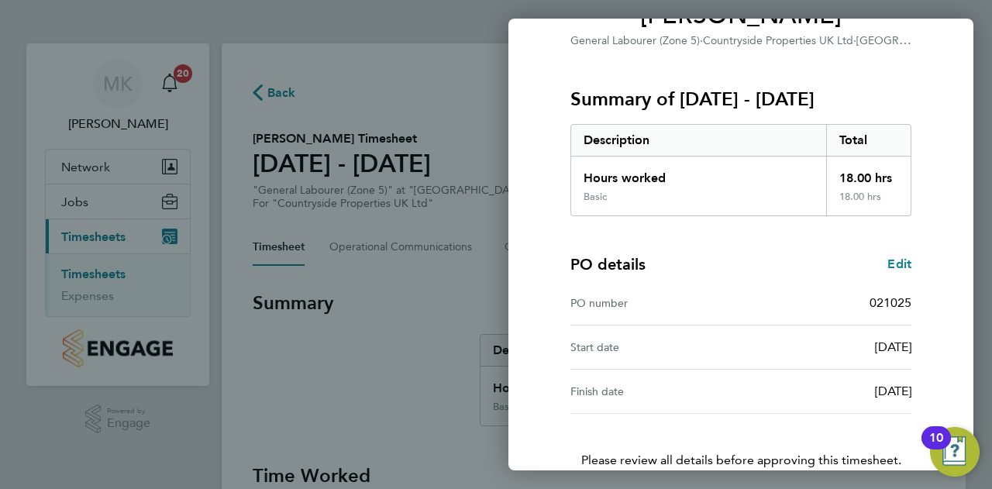
scroll to position [251, 0]
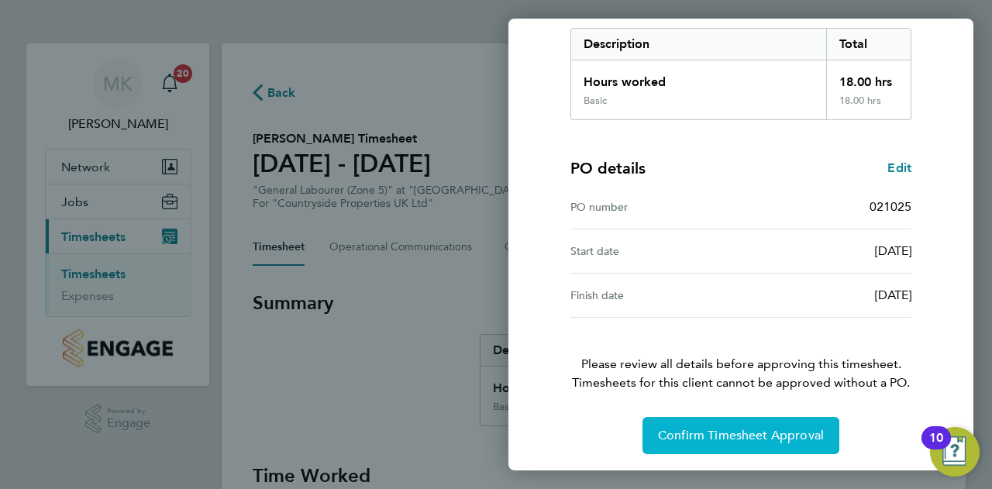
click at [749, 433] on span "Confirm Timesheet Approval" at bounding box center [741, 436] width 166 height 16
